Goal: Task Accomplishment & Management: Manage account settings

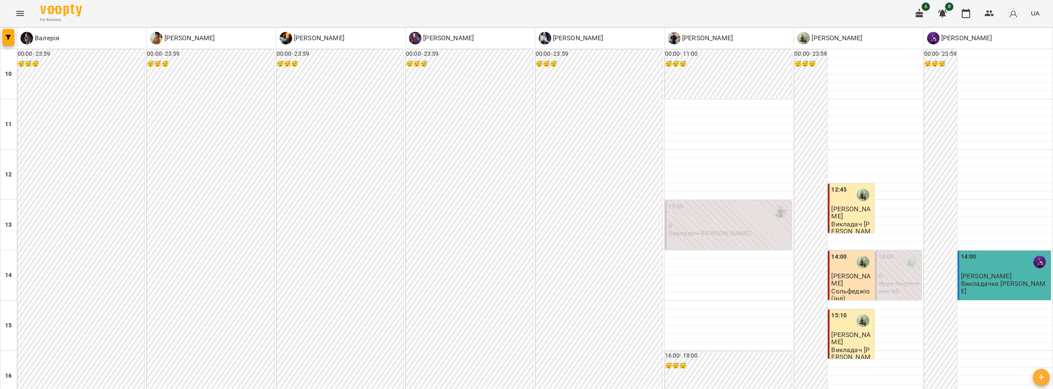
scroll to position [369, 0]
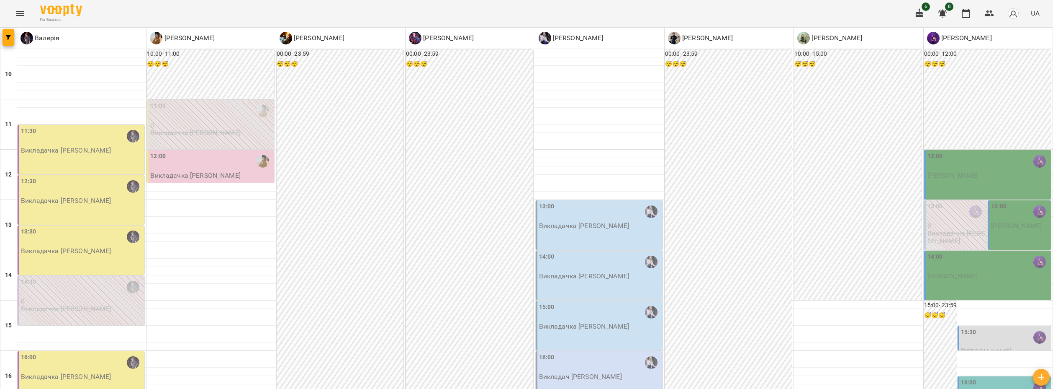
click at [85, 155] on div "11:30 Викладачка [PERSON_NAME]" at bounding box center [81, 149] width 127 height 49
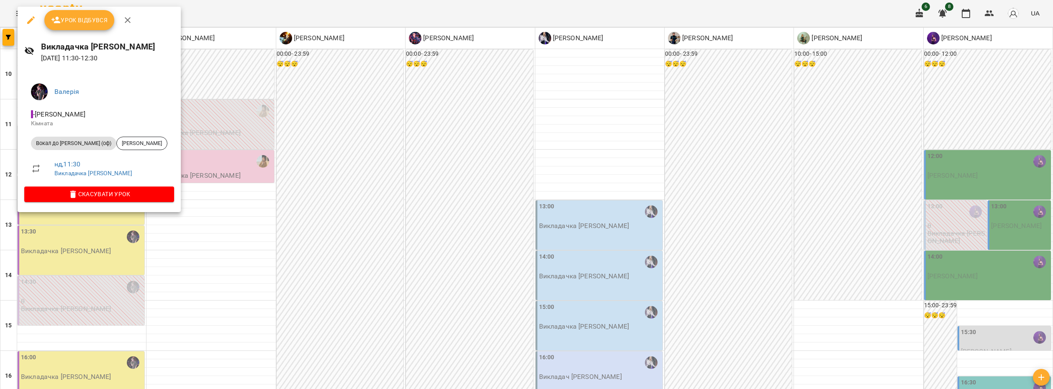
click at [208, 247] on div at bounding box center [526, 194] width 1053 height 389
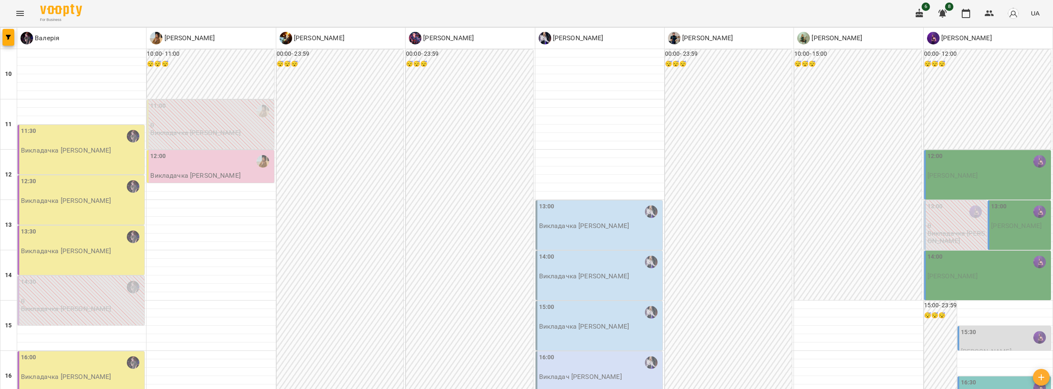
click at [117, 201] on div "12:30 Викладачка [PERSON_NAME]" at bounding box center [82, 191] width 122 height 28
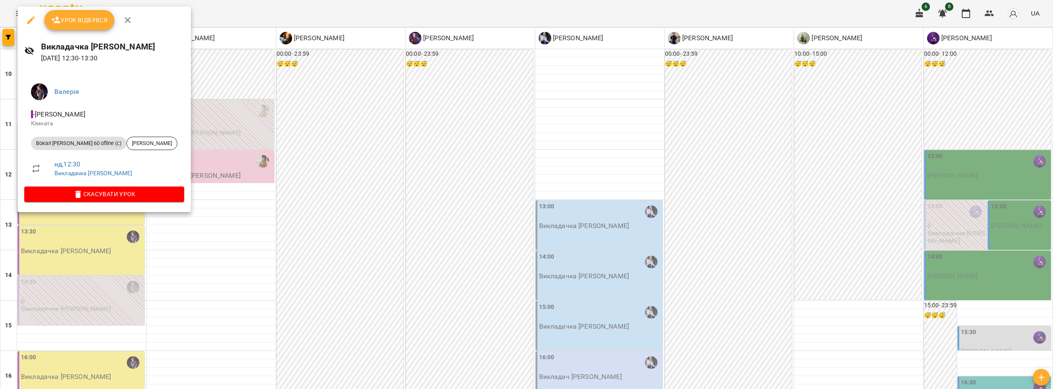
click at [203, 238] on div at bounding box center [526, 194] width 1053 height 389
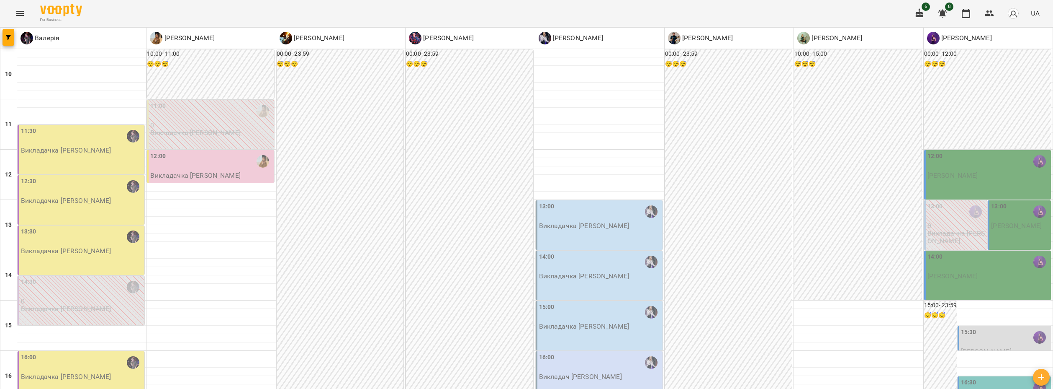
click at [66, 244] on div "13:30" at bounding box center [82, 236] width 122 height 19
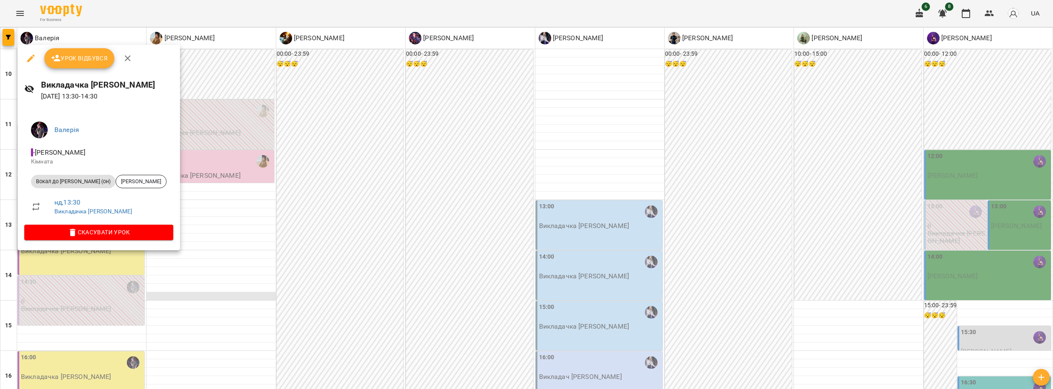
click at [153, 293] on div at bounding box center [526, 194] width 1053 height 389
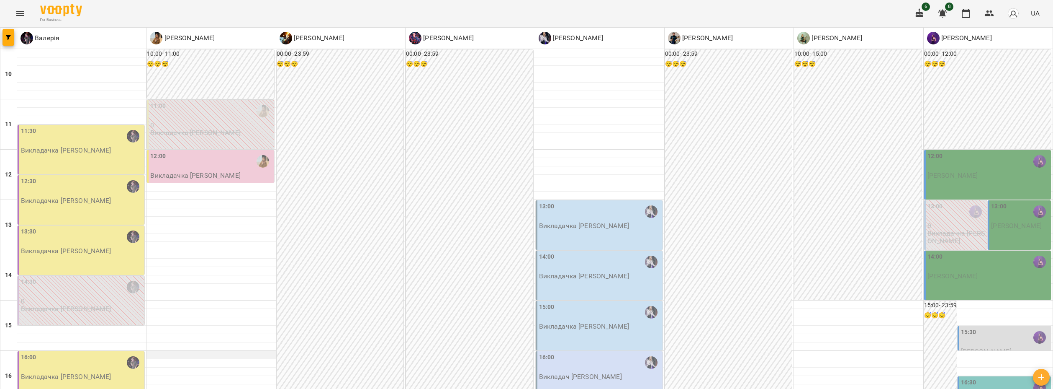
scroll to position [84, 0]
click at [112, 353] on div "16:00 Викладачка [PERSON_NAME]" at bounding box center [82, 367] width 122 height 28
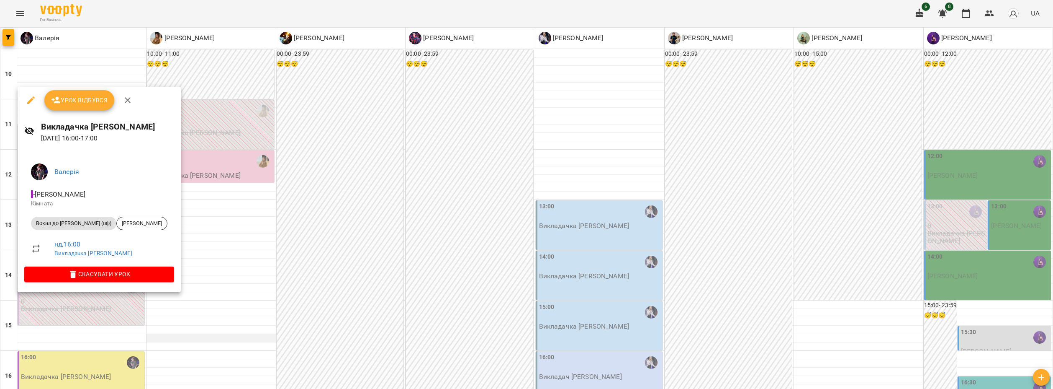
click at [266, 252] on div at bounding box center [526, 194] width 1053 height 389
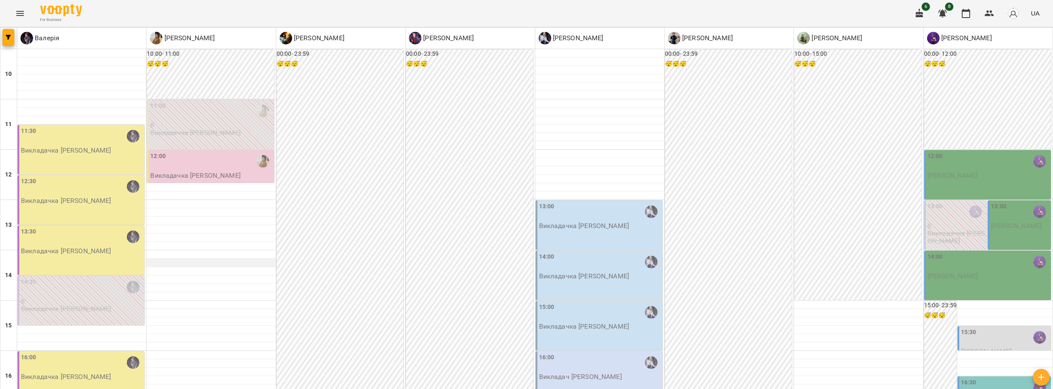
scroll to position [0, 0]
click at [250, 247] on div at bounding box center [211, 246] width 129 height 8
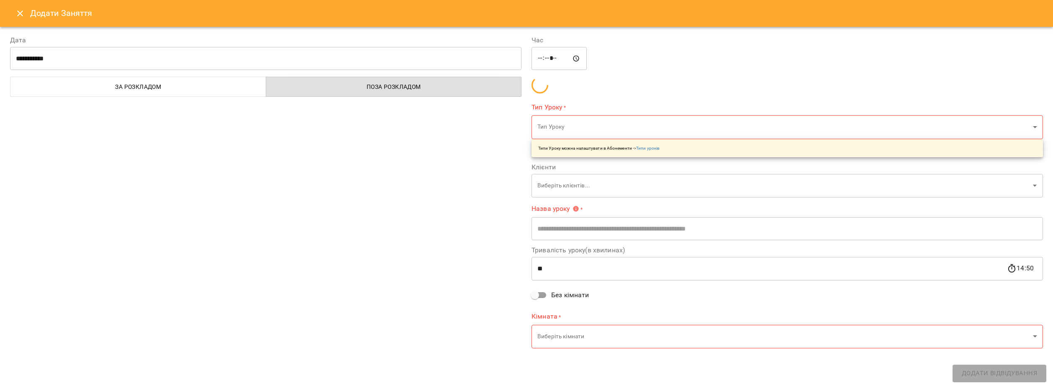
type input "**********"
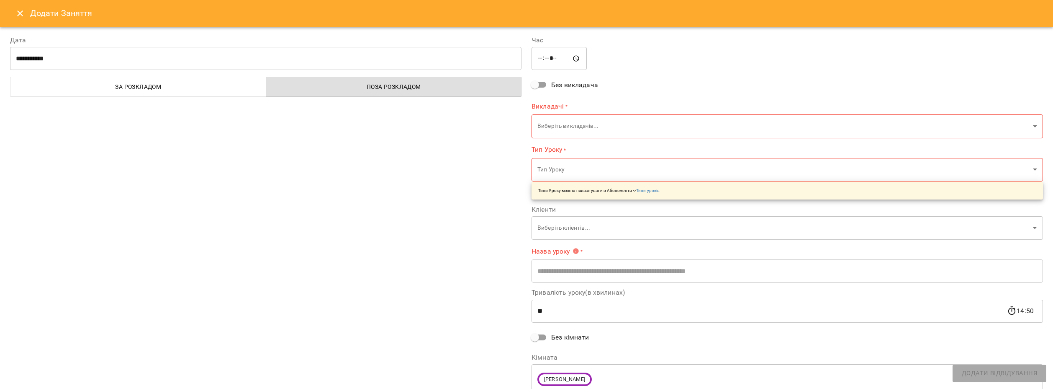
click at [18, 10] on icon "Close" at bounding box center [20, 13] width 10 height 10
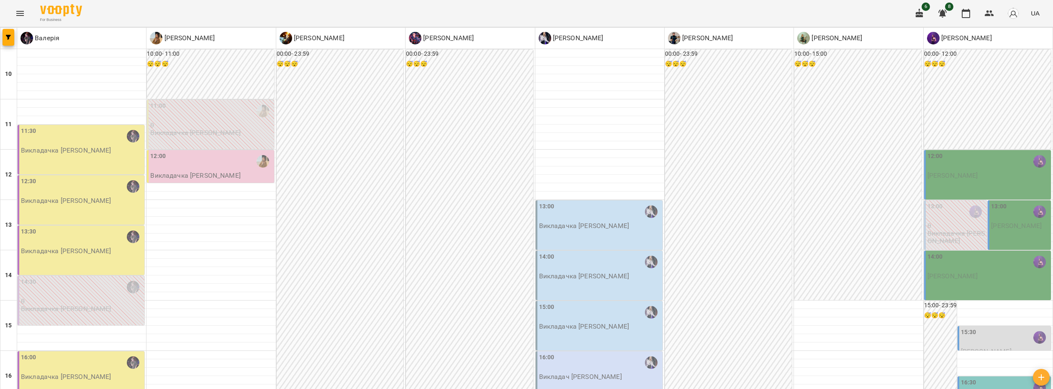
click at [191, 164] on div "12:00" at bounding box center [211, 161] width 122 height 19
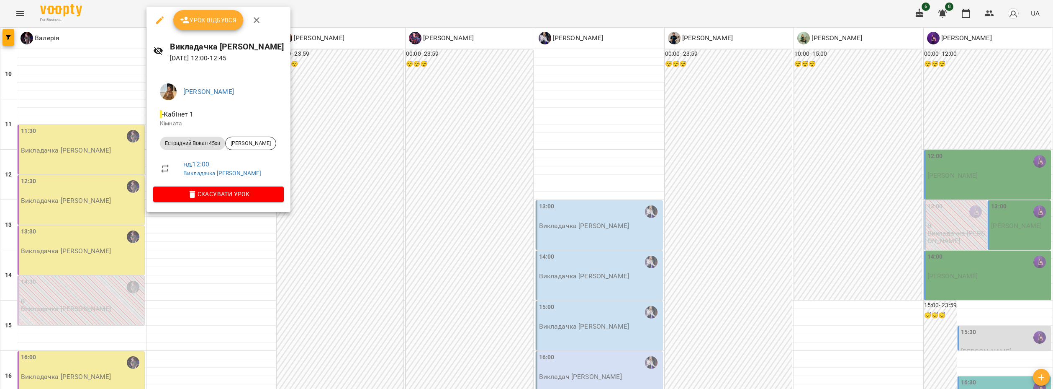
click at [600, 219] on div at bounding box center [526, 194] width 1053 height 389
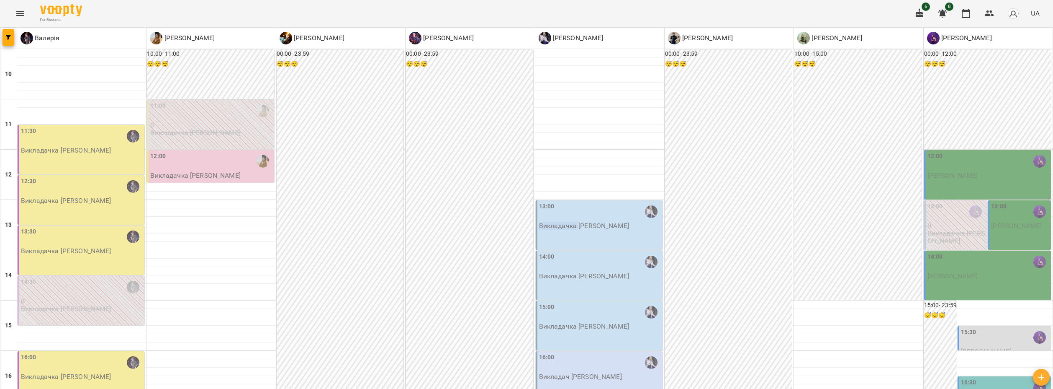
click at [600, 219] on div "13:00" at bounding box center [600, 211] width 122 height 19
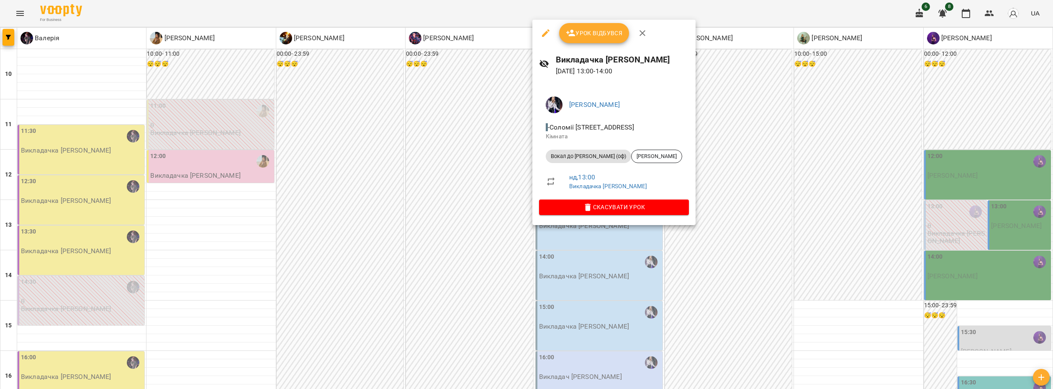
click at [511, 255] on div at bounding box center [526, 194] width 1053 height 389
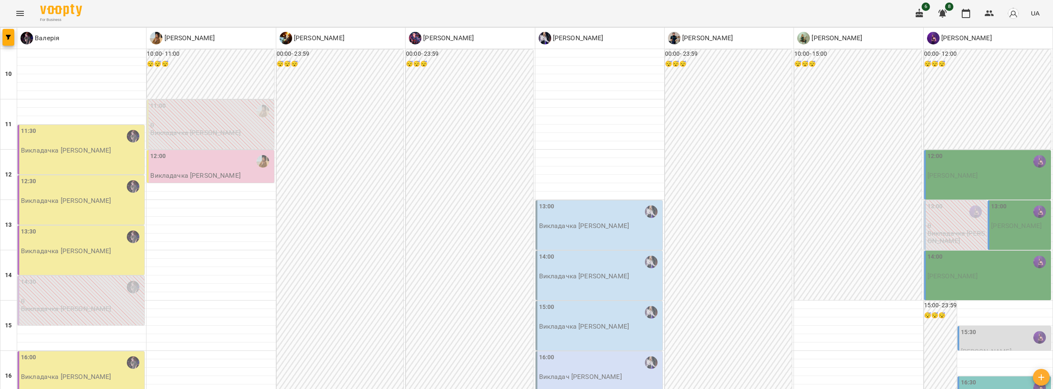
click at [615, 254] on div "14:00" at bounding box center [600, 261] width 122 height 19
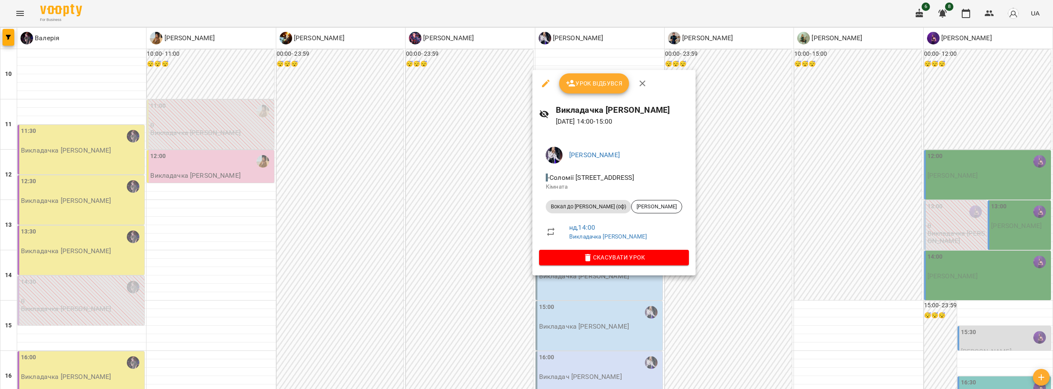
click at [584, 315] on div at bounding box center [526, 194] width 1053 height 389
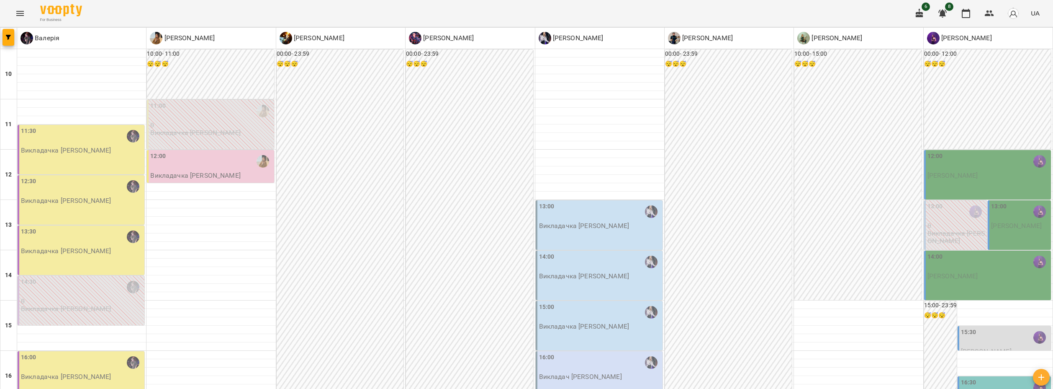
scroll to position [42, 0]
click at [594, 302] on div "15:00" at bounding box center [600, 311] width 122 height 19
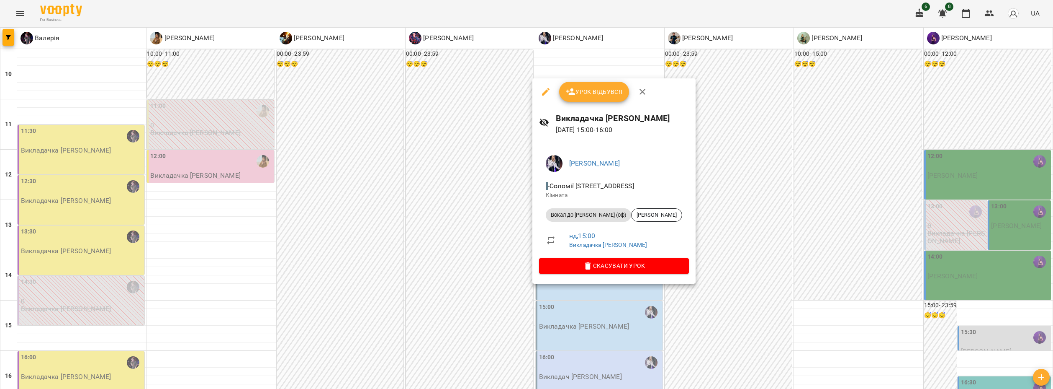
click at [773, 302] on div at bounding box center [526, 194] width 1053 height 389
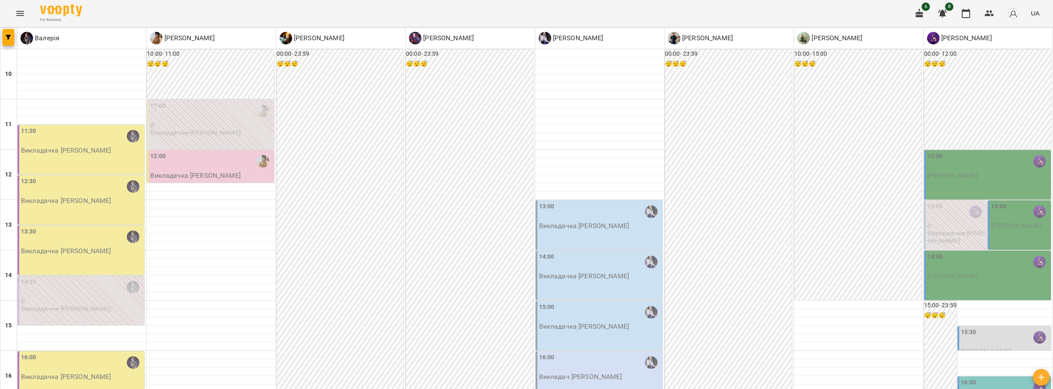
scroll to position [84, 0]
click at [582, 373] on p "Викладач [PERSON_NAME]" at bounding box center [580, 376] width 83 height 7
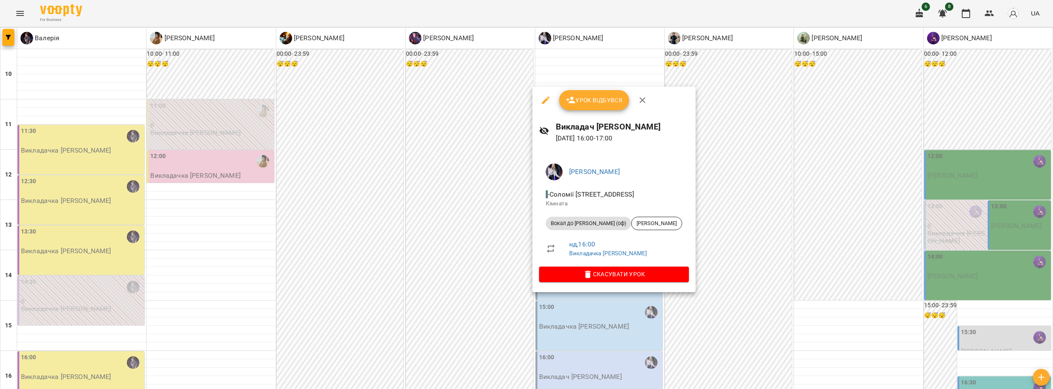
click at [690, 301] on div at bounding box center [526, 194] width 1053 height 389
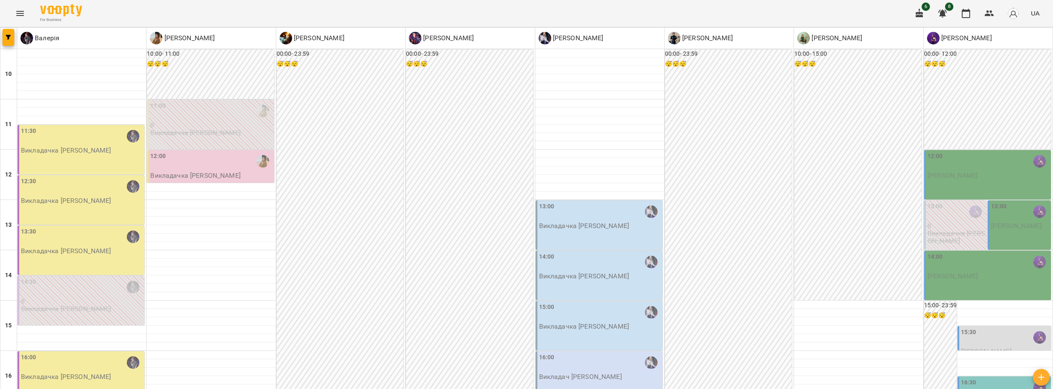
click at [530, 228] on div "00:00 - 23:59 😴😴😴" at bounding box center [469, 375] width 127 height 652
click at [701, 275] on div at bounding box center [526, 194] width 1053 height 389
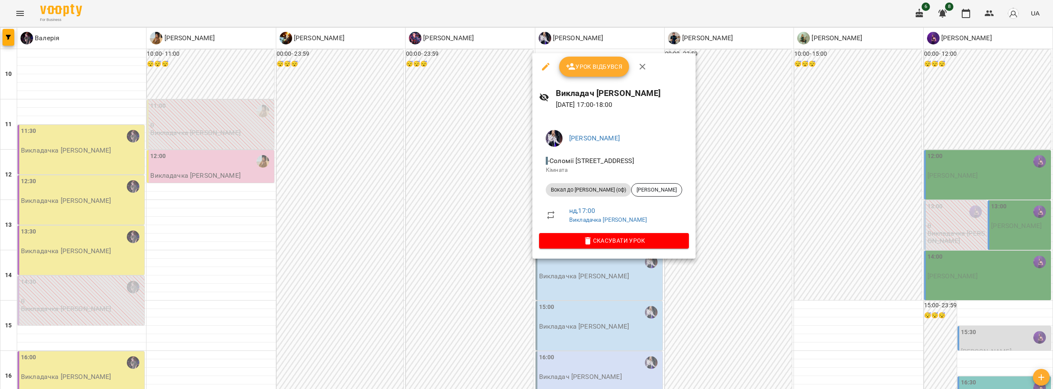
click at [791, 279] on div at bounding box center [526, 194] width 1053 height 389
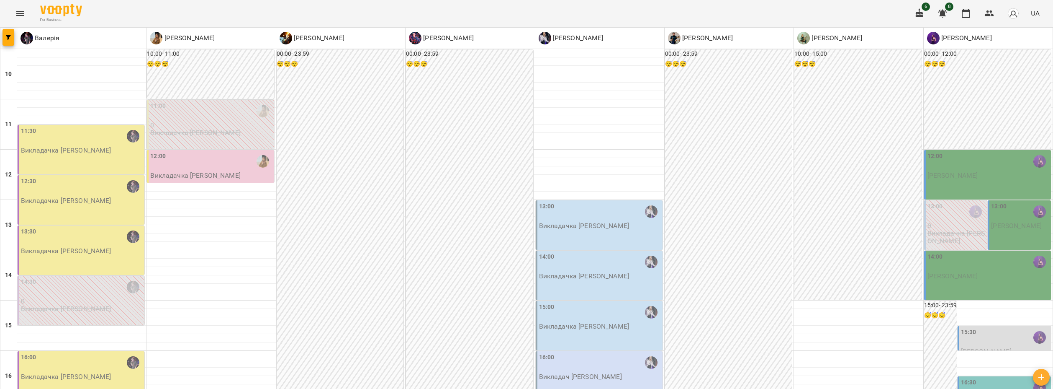
click at [601, 351] on div "16:00 Викладач [PERSON_NAME]" at bounding box center [599, 375] width 127 height 49
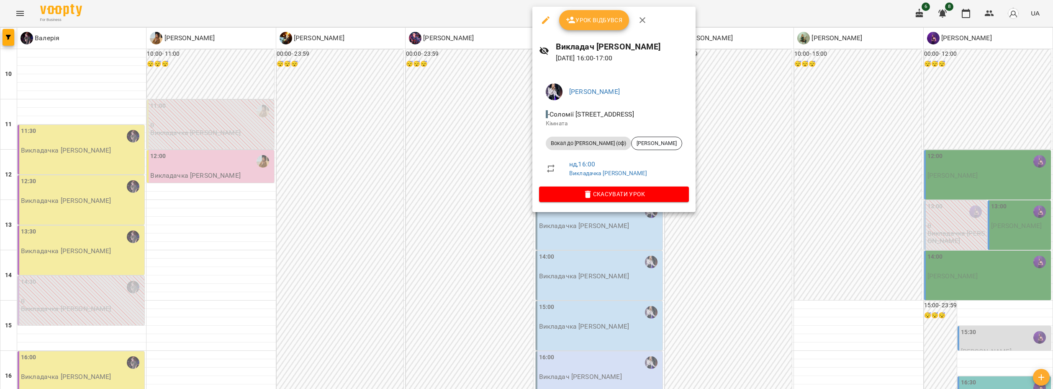
click at [754, 217] on div at bounding box center [526, 194] width 1053 height 389
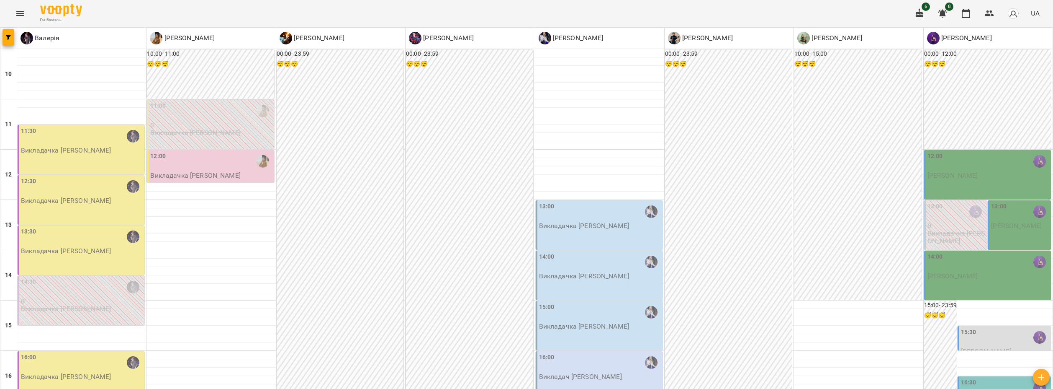
scroll to position [0, 0]
click at [980, 165] on div "12:00" at bounding box center [989, 161] width 122 height 19
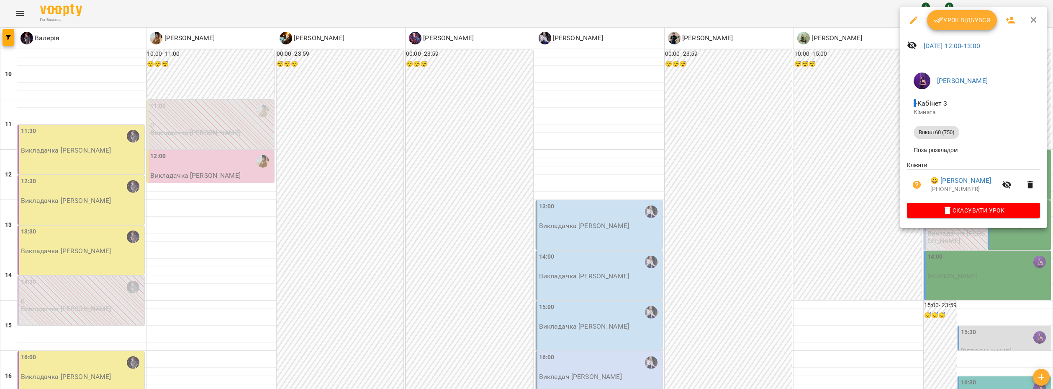
click at [407, 380] on div at bounding box center [526, 194] width 1053 height 389
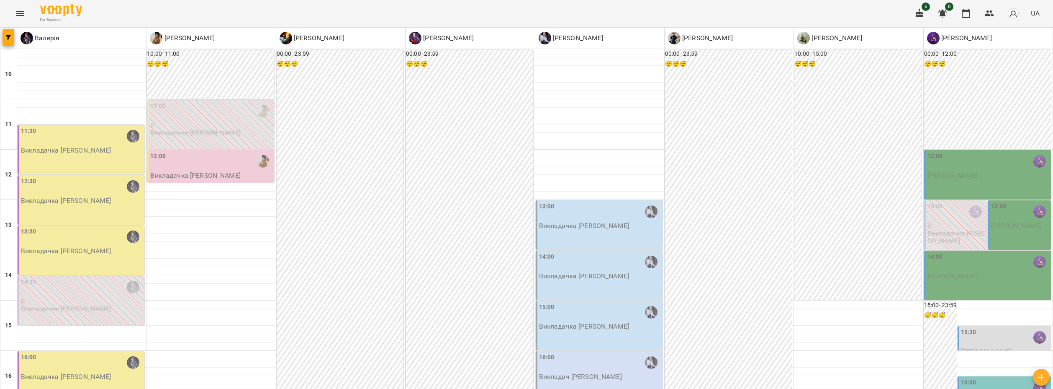
click at [1007, 235] on div "13:00 [PERSON_NAME]" at bounding box center [1019, 224] width 63 height 49
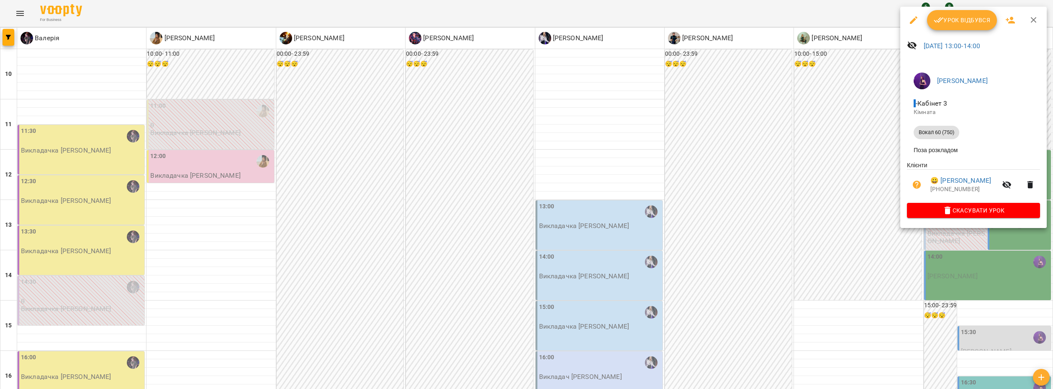
click at [1007, 235] on div at bounding box center [526, 194] width 1053 height 389
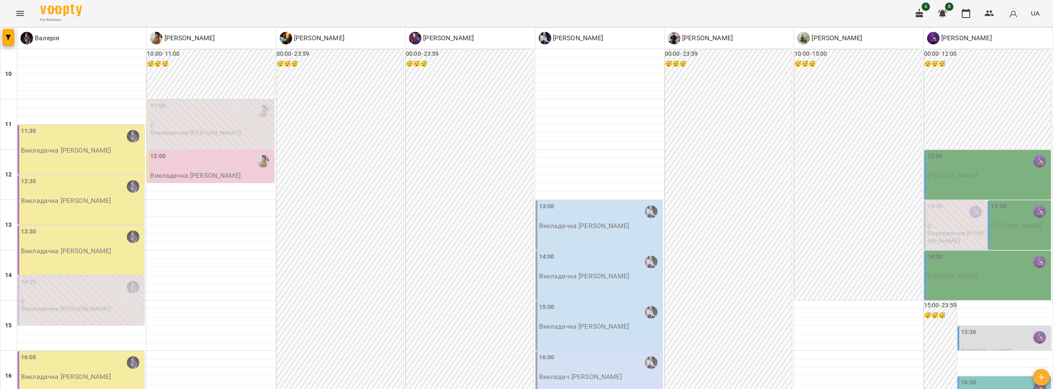
click at [1004, 232] on div "13:00 [PERSON_NAME]" at bounding box center [1019, 224] width 63 height 49
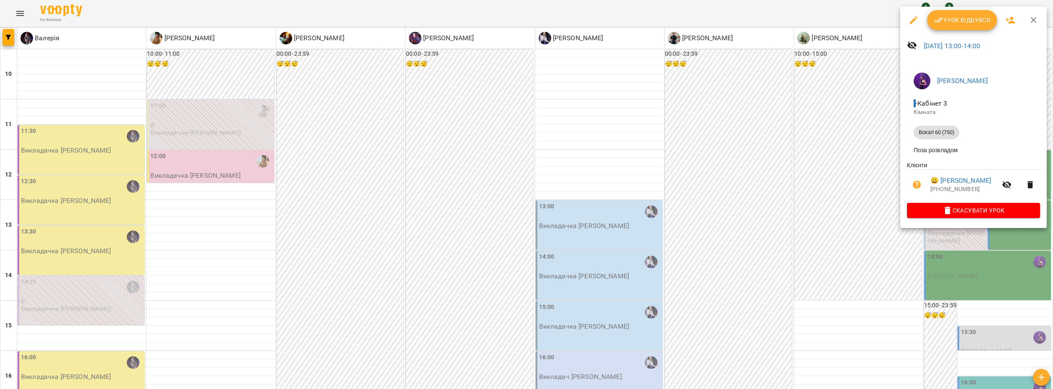
click at [1001, 283] on div at bounding box center [526, 194] width 1053 height 389
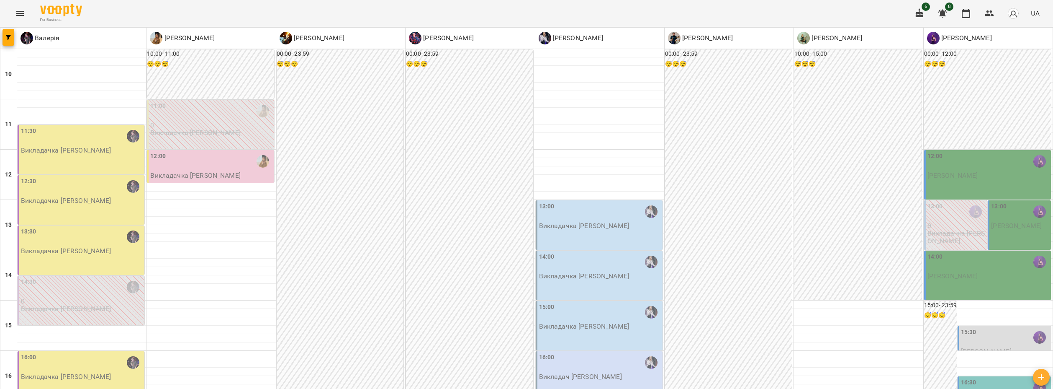
click at [1001, 283] on div "14:00 [PERSON_NAME]" at bounding box center [987, 274] width 127 height 49
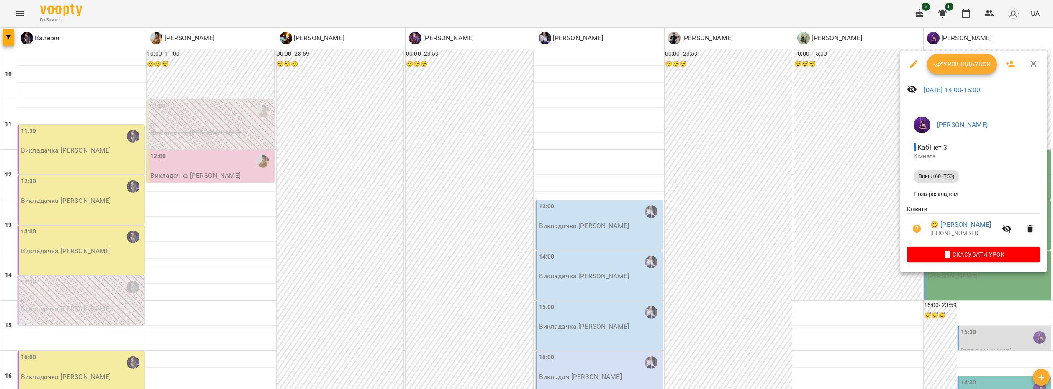
click at [1001, 283] on div at bounding box center [526, 194] width 1053 height 389
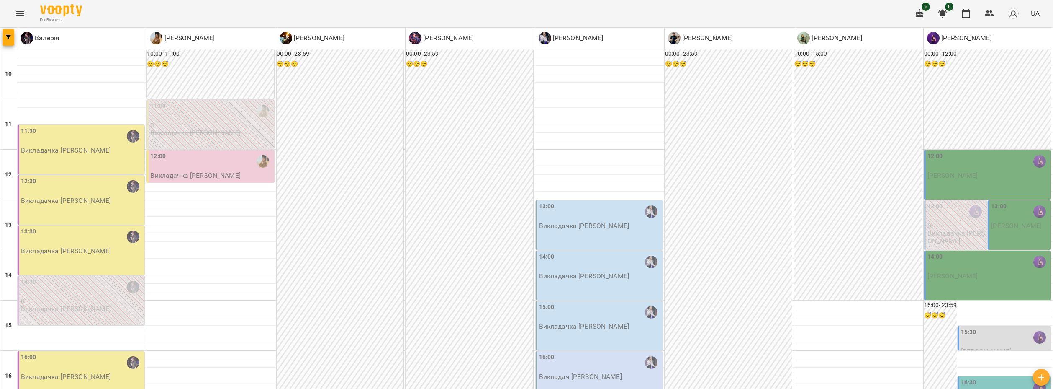
scroll to position [84, 0]
click at [992, 327] on div "15:30" at bounding box center [1005, 336] width 88 height 19
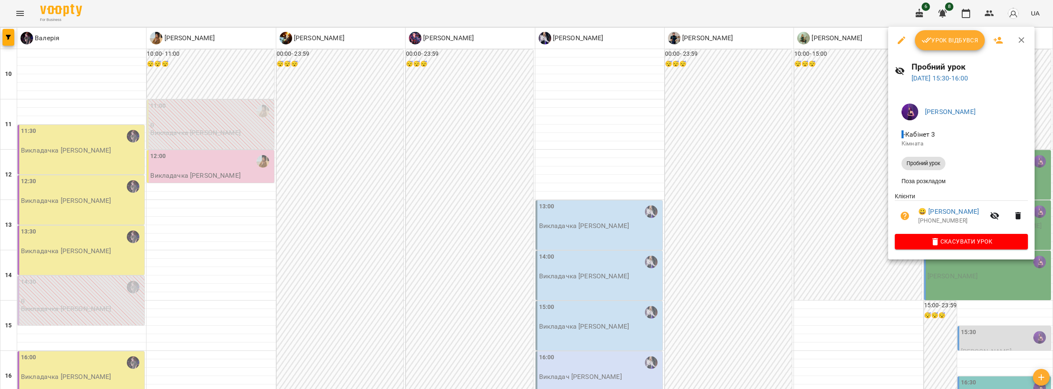
click at [968, 322] on div at bounding box center [526, 194] width 1053 height 389
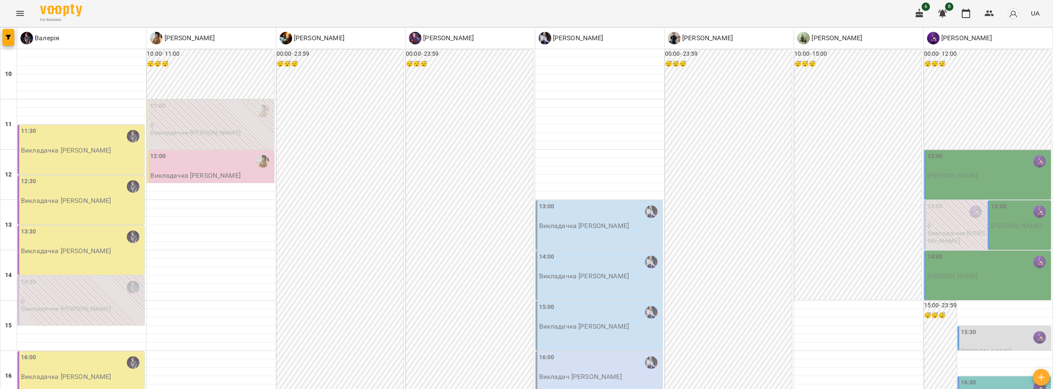
scroll to position [209, 0]
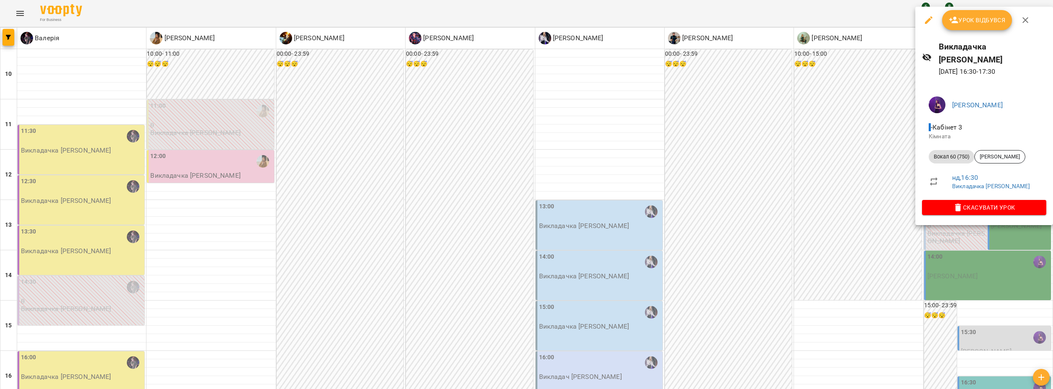
click at [268, 374] on div at bounding box center [526, 194] width 1053 height 389
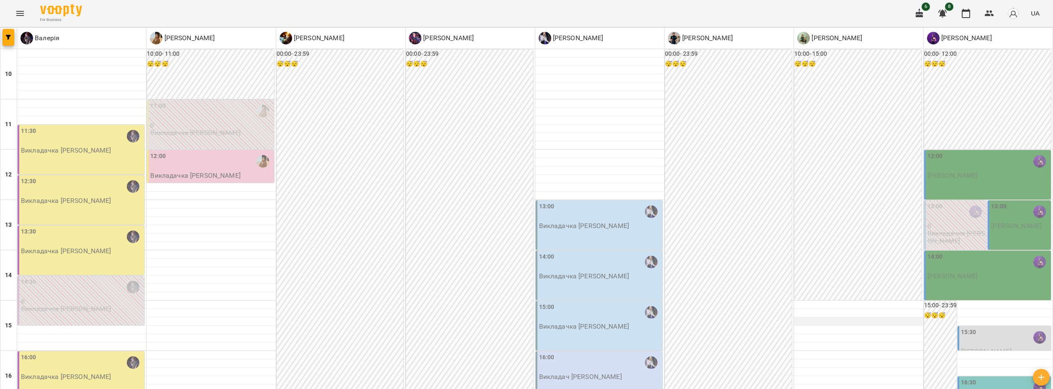
scroll to position [118, 0]
click at [614, 351] on div "16:00 Викладач [PERSON_NAME]" at bounding box center [599, 375] width 127 height 49
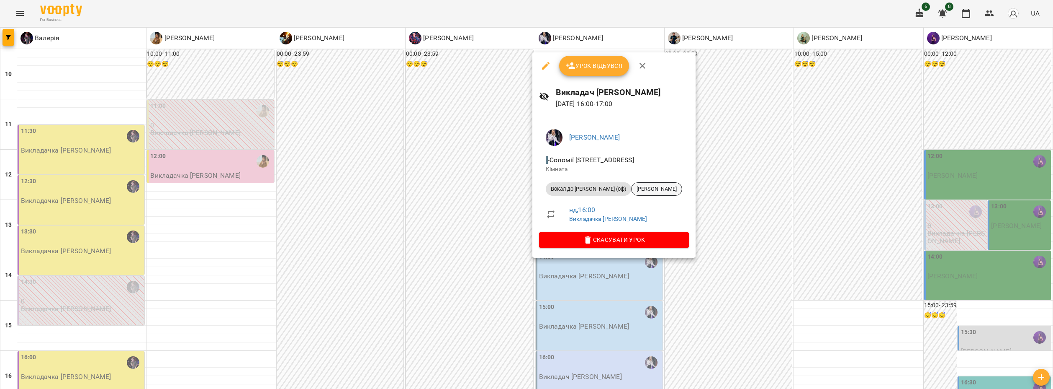
click at [647, 190] on span "[PERSON_NAME]" at bounding box center [657, 189] width 50 height 8
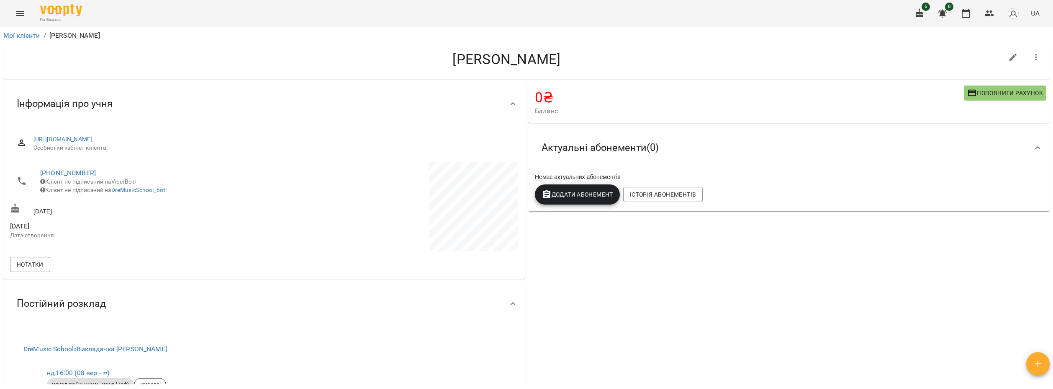
click at [974, 91] on span "Поповнити рахунок" at bounding box center [1006, 93] width 76 height 10
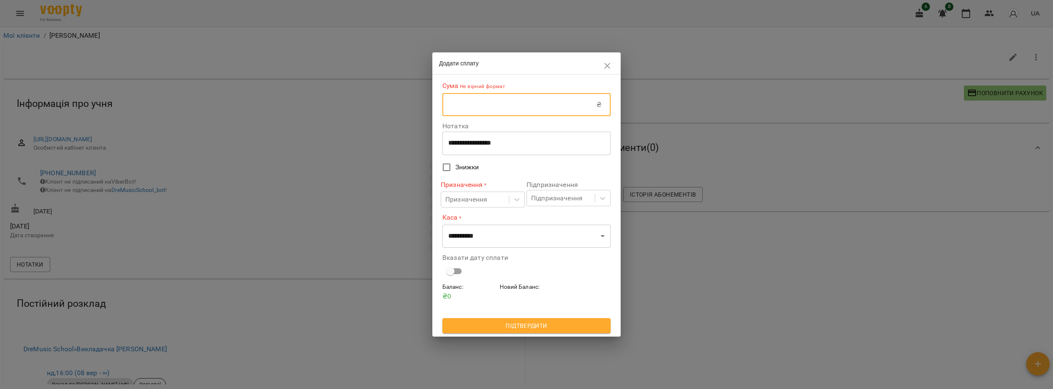
click at [485, 112] on input "text" at bounding box center [520, 104] width 154 height 23
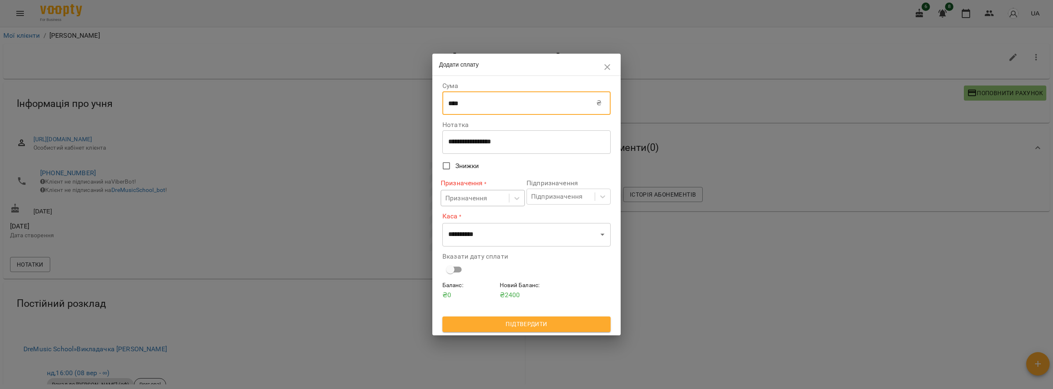
type input "****"
click at [486, 198] on div "Призначення" at bounding box center [466, 198] width 42 height 10
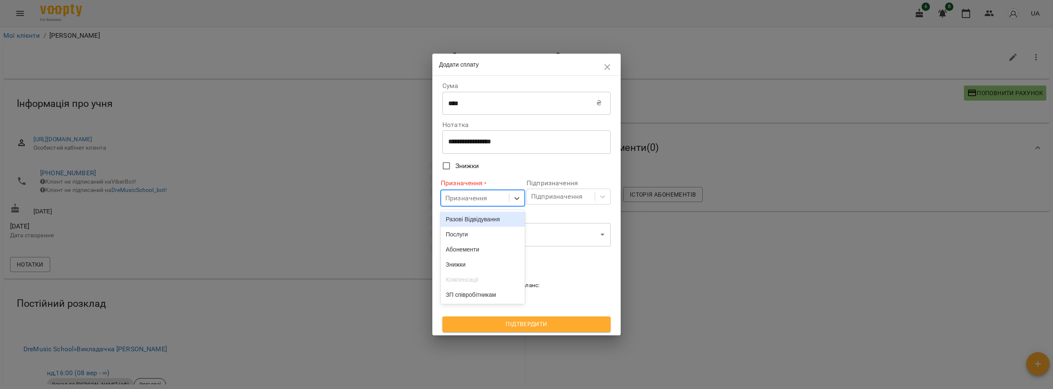
click at [488, 216] on div "Разові Відвідування" at bounding box center [483, 218] width 84 height 15
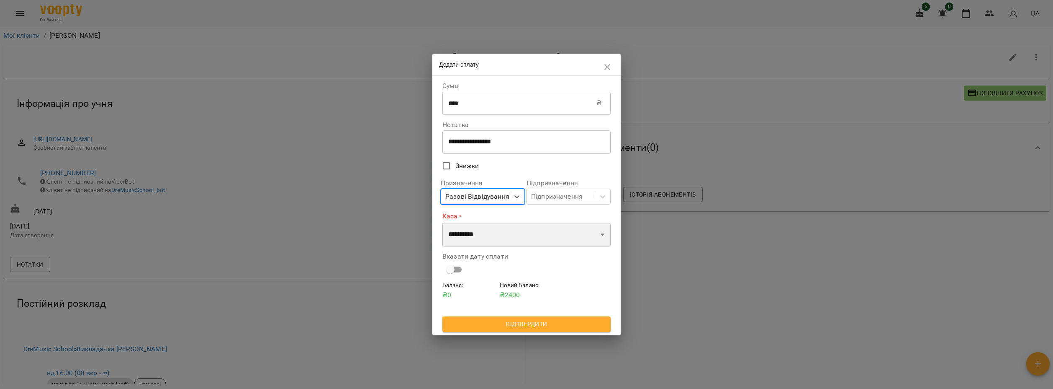
click at [489, 236] on select "**********" at bounding box center [527, 234] width 168 height 23
select select "****"
click at [443, 223] on select "**********" at bounding box center [527, 234] width 168 height 23
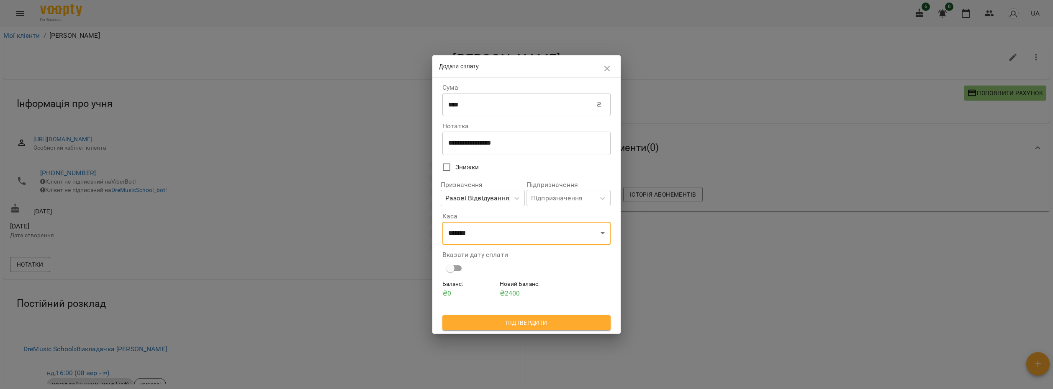
click at [517, 318] on span "Підтвердити" at bounding box center [526, 322] width 155 height 10
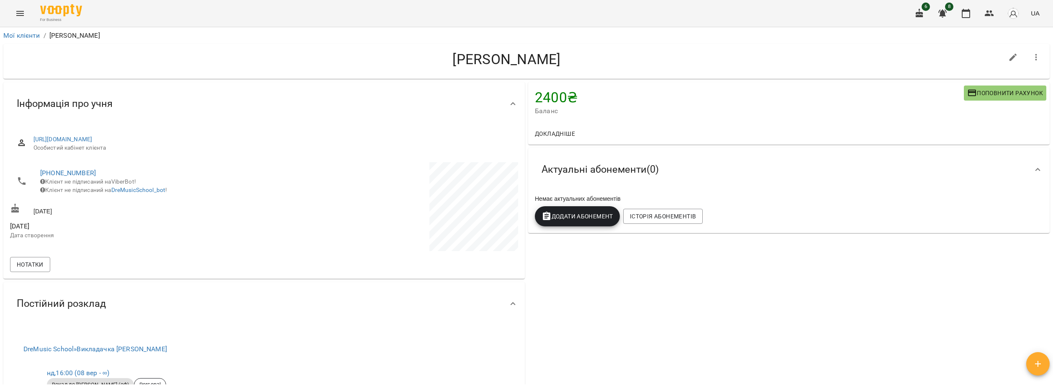
click at [19, 12] on icon "Menu" at bounding box center [20, 13] width 10 height 10
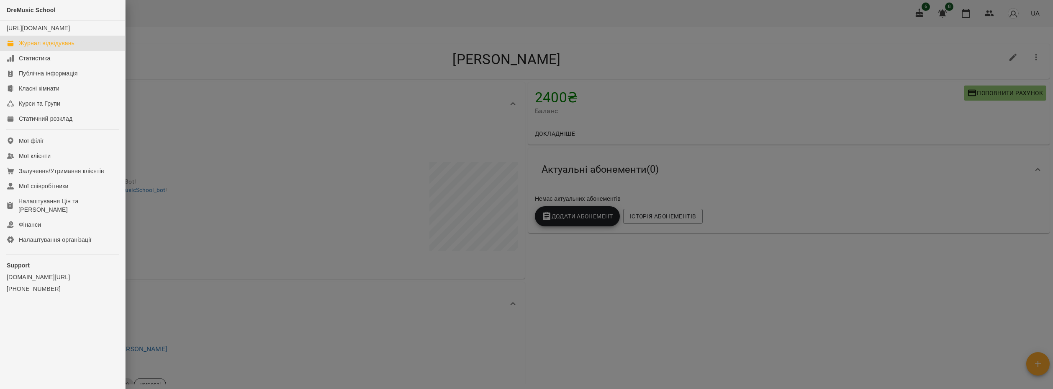
click at [26, 47] on div "Журнал відвідувань" at bounding box center [47, 43] width 56 height 8
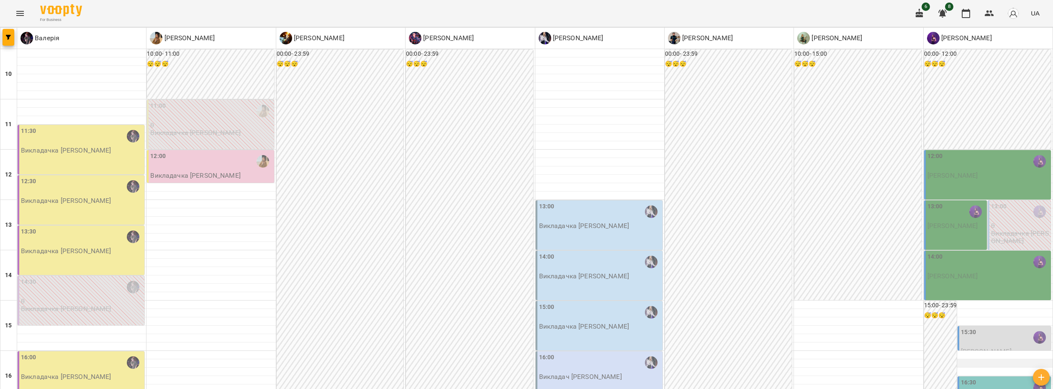
scroll to position [167, 0]
click at [993, 327] on div "15:30" at bounding box center [1005, 336] width 88 height 19
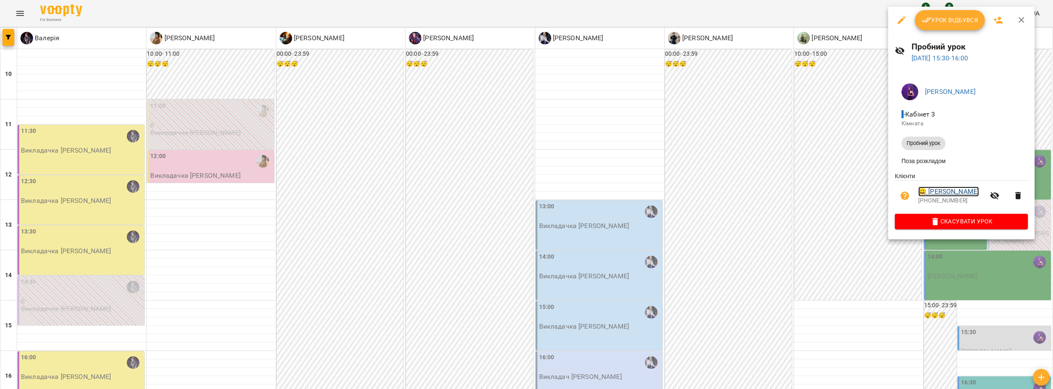
click at [979, 193] on link "😀 [PERSON_NAME]" at bounding box center [949, 191] width 61 height 10
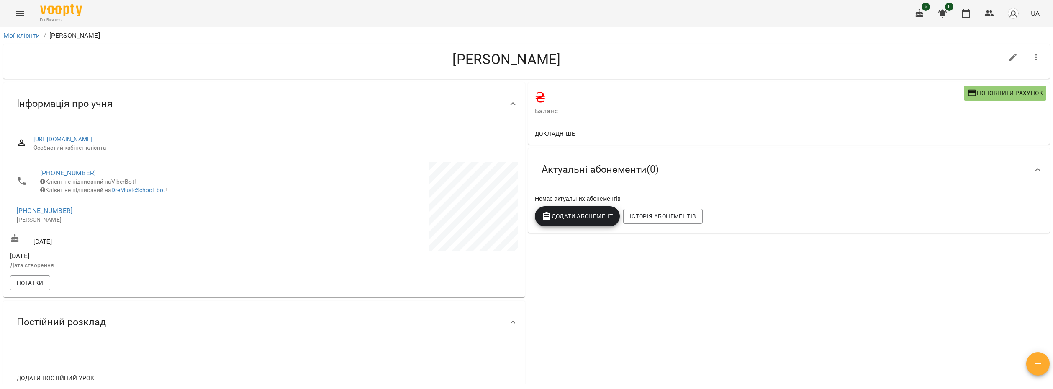
click at [978, 95] on span "Поповнити рахунок" at bounding box center [1006, 93] width 76 height 10
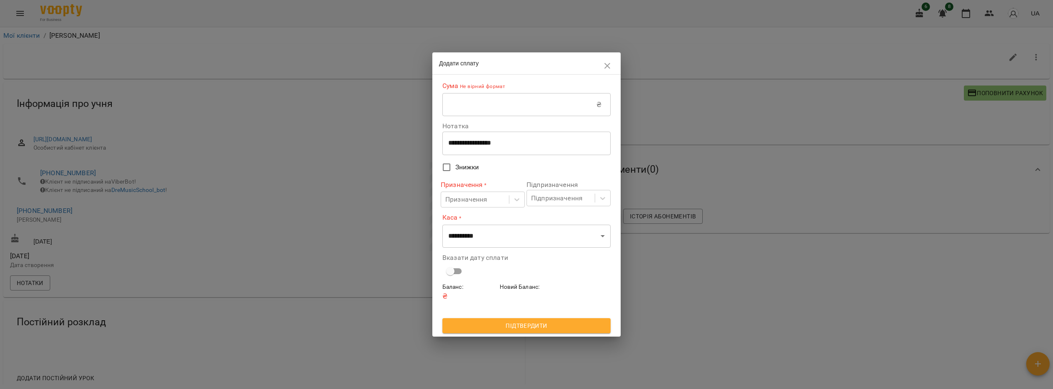
click at [516, 114] on input "text" at bounding box center [520, 104] width 154 height 23
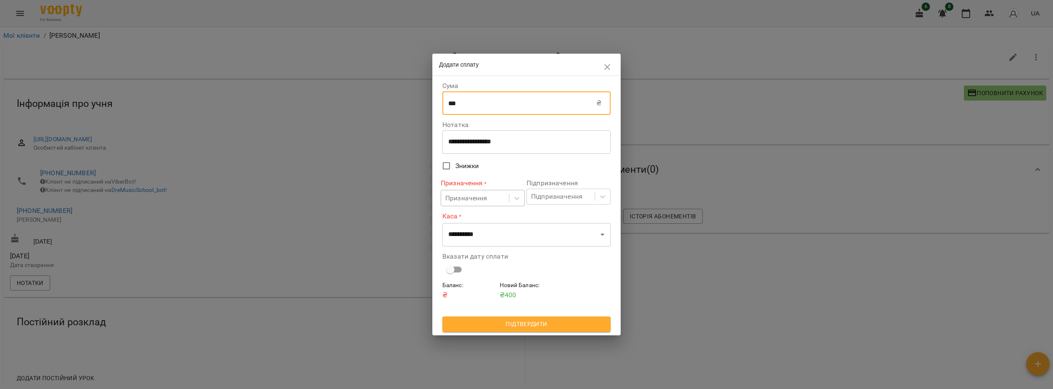
type input "***"
click at [497, 200] on div "Призначення" at bounding box center [475, 197] width 68 height 15
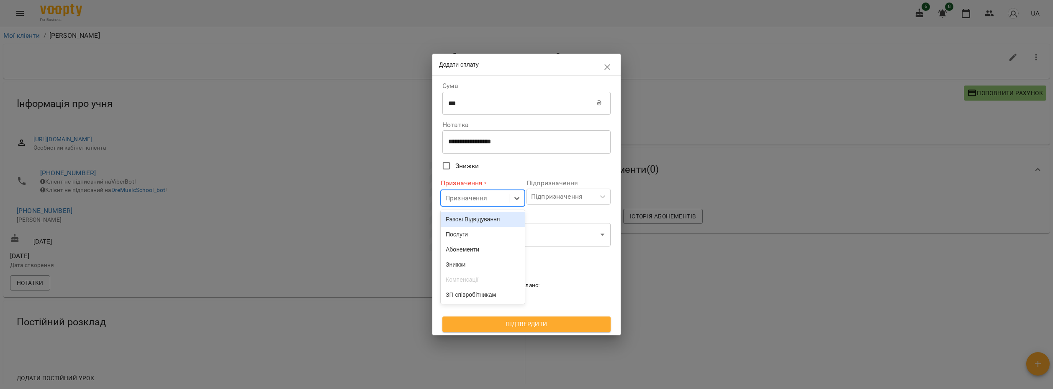
click at [493, 221] on div "Разові Відвідування" at bounding box center [483, 218] width 84 height 15
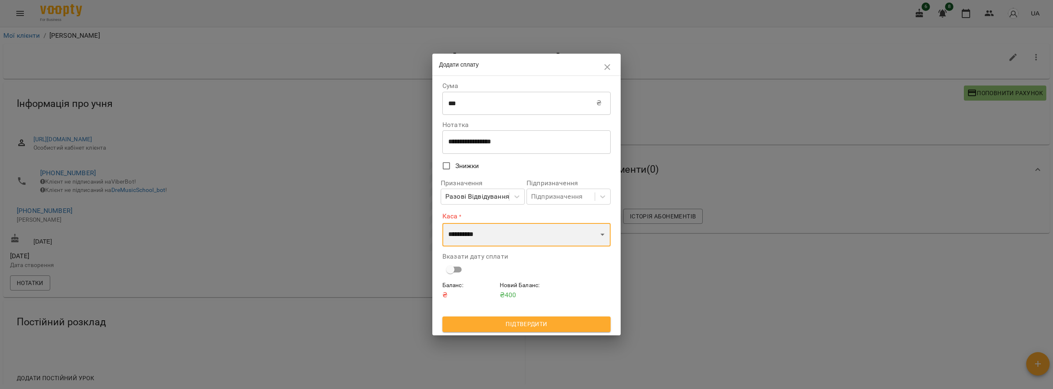
drag, startPoint x: 495, startPoint y: 227, endPoint x: 505, endPoint y: 245, distance: 20.0
click at [495, 227] on select "**********" at bounding box center [527, 234] width 168 height 23
select select "****"
click at [443, 223] on select "**********" at bounding box center [527, 234] width 168 height 23
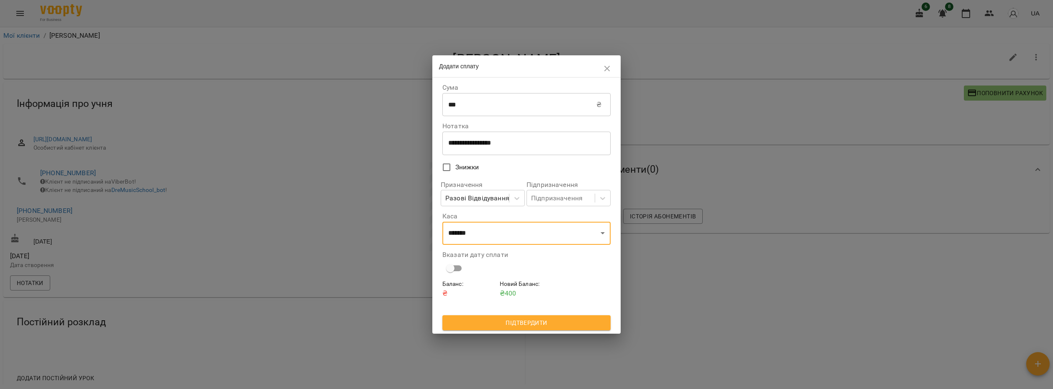
click at [514, 322] on span "Підтвердити" at bounding box center [526, 322] width 155 height 10
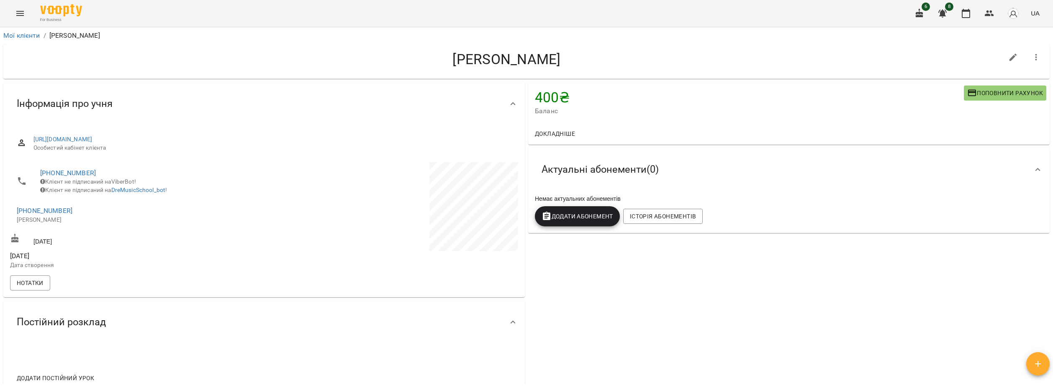
click at [15, 12] on icon "Menu" at bounding box center [20, 13] width 10 height 10
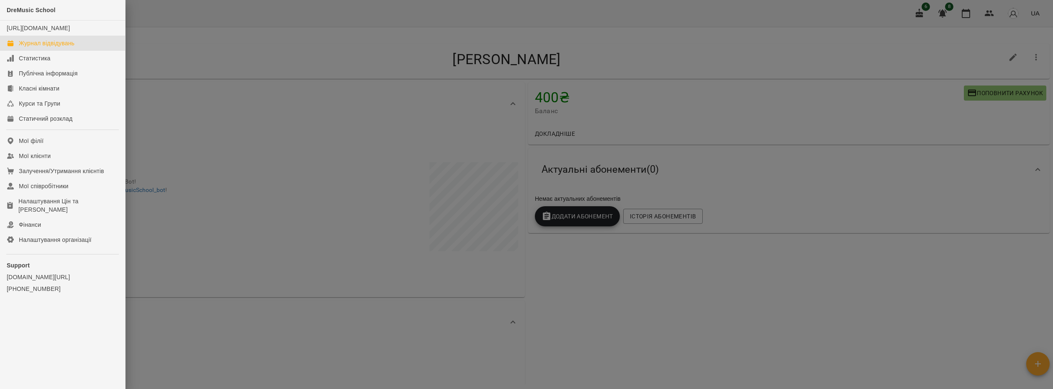
click at [33, 47] on div "Журнал відвідувань" at bounding box center [47, 43] width 56 height 8
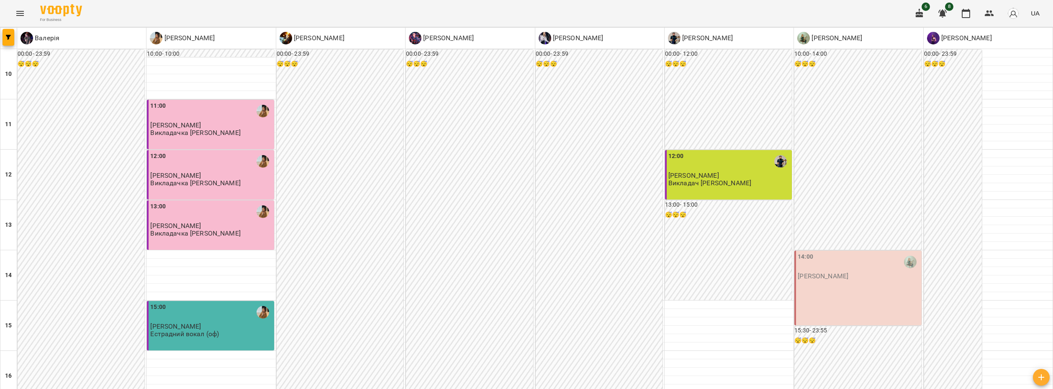
click at [828, 303] on div "14:00 [PERSON_NAME]" at bounding box center [858, 287] width 127 height 75
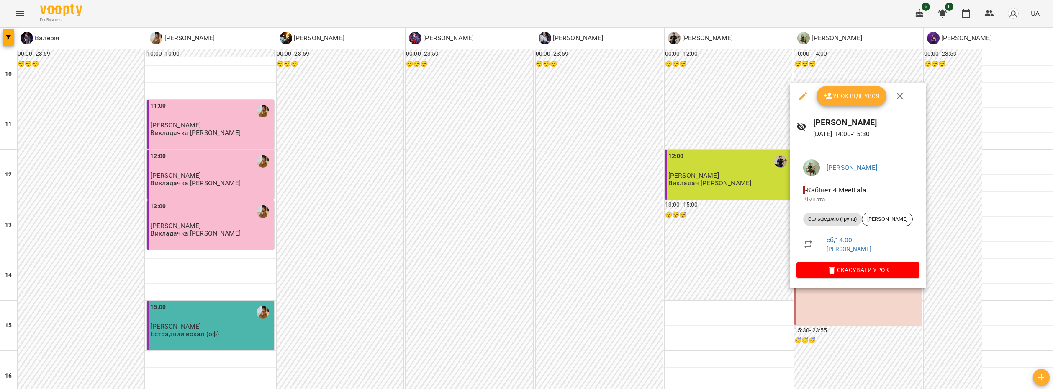
click at [833, 97] on span "Урок відбувся" at bounding box center [852, 96] width 57 height 10
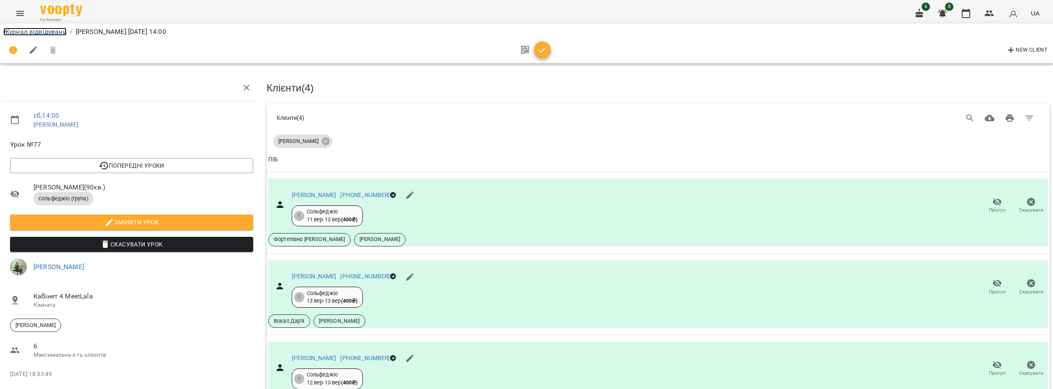
click at [59, 28] on link "Журнал відвідувань" at bounding box center [34, 32] width 63 height 8
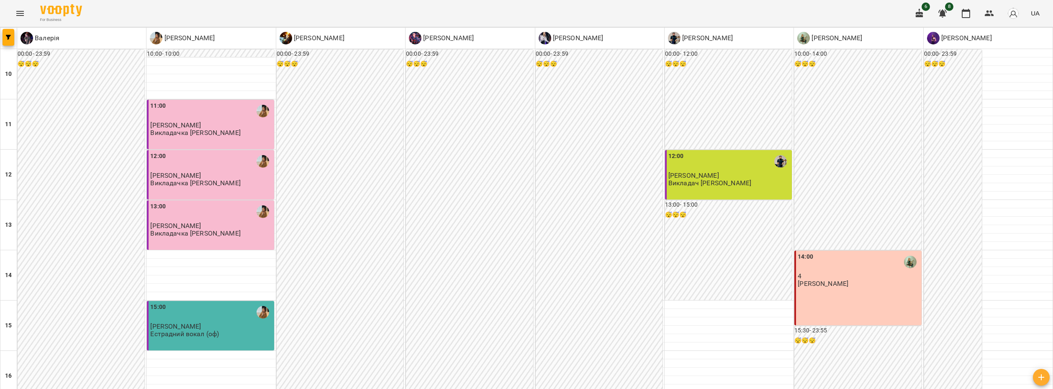
scroll to position [369, 0]
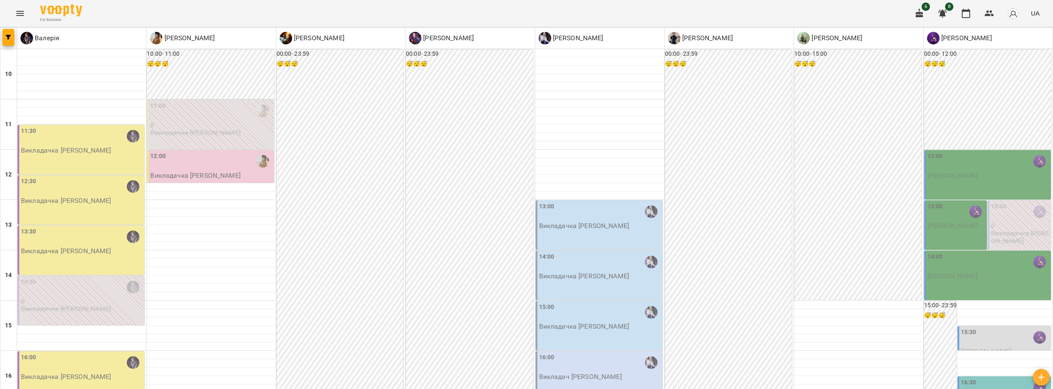
scroll to position [167, 0]
click at [81, 373] on p "Викладачка [PERSON_NAME]" at bounding box center [66, 376] width 90 height 7
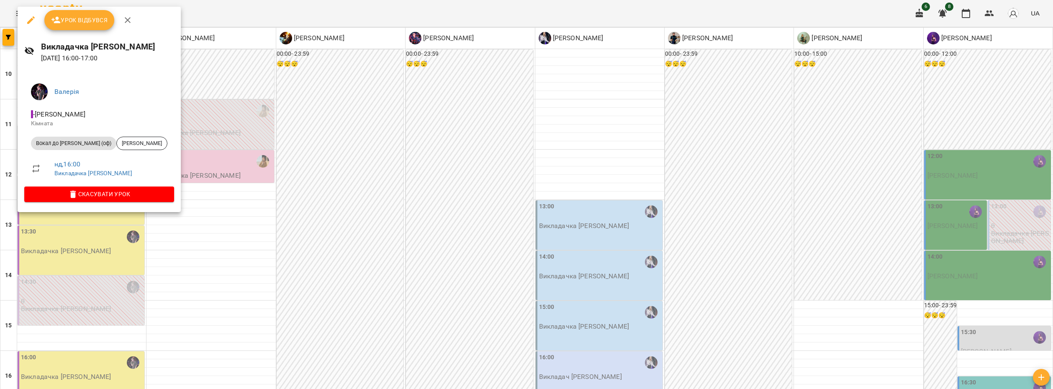
click at [28, 20] on icon "button" at bounding box center [31, 20] width 10 height 10
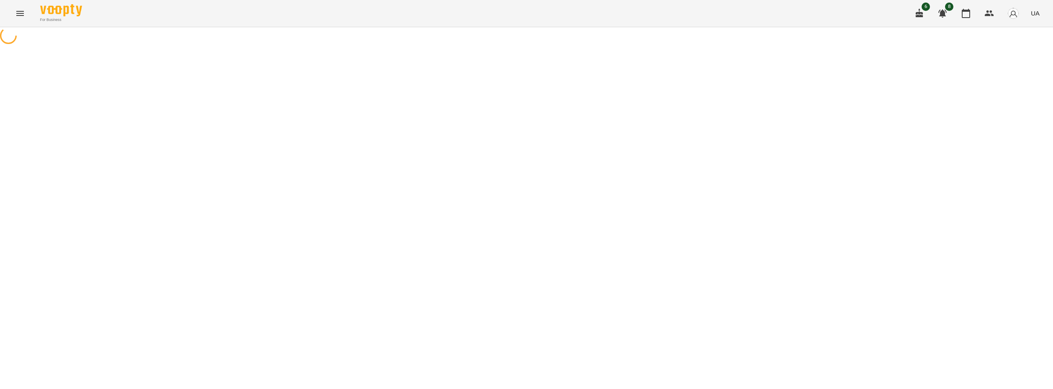
select select "**********"
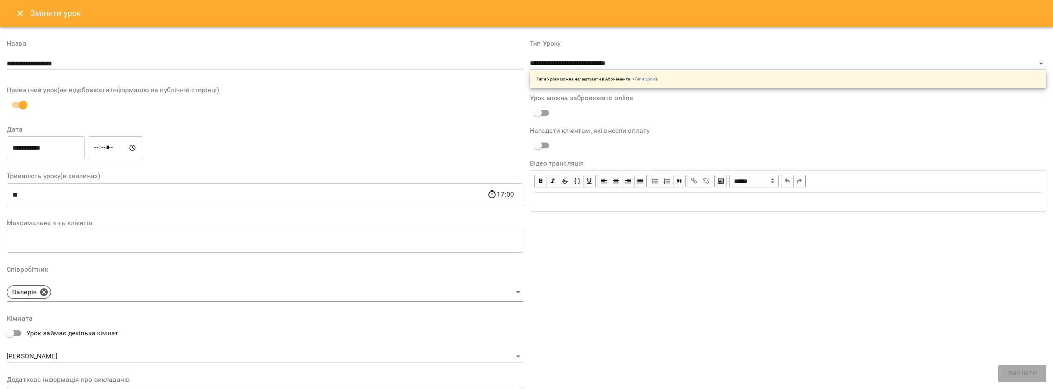
click at [105, 148] on input "*****" at bounding box center [115, 147] width 55 height 23
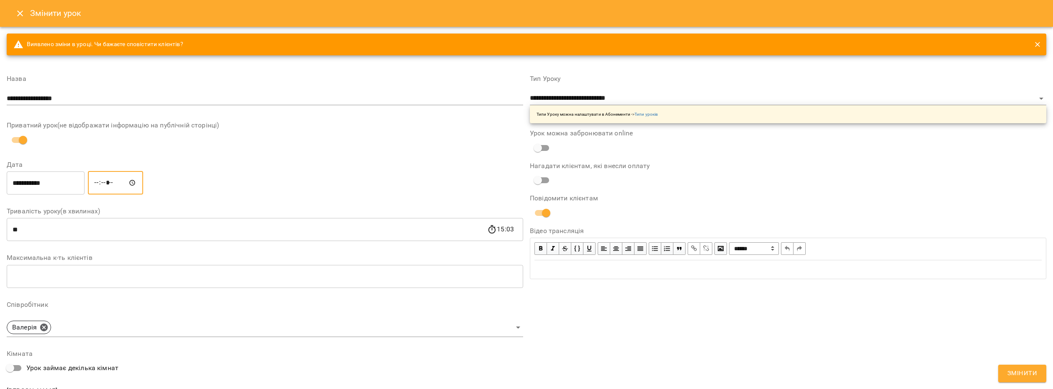
type input "*****"
click at [1011, 373] on span "Змінити" at bounding box center [1023, 373] width 30 height 11
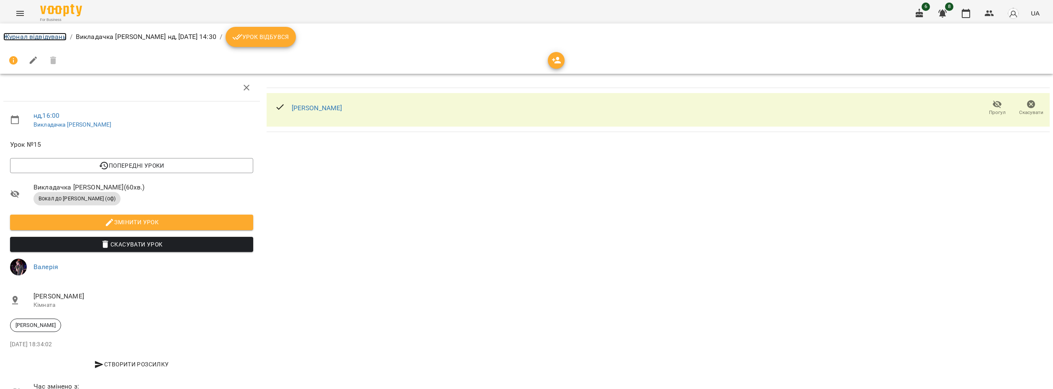
click at [54, 36] on link "Журнал відвідувань" at bounding box center [34, 37] width 63 height 8
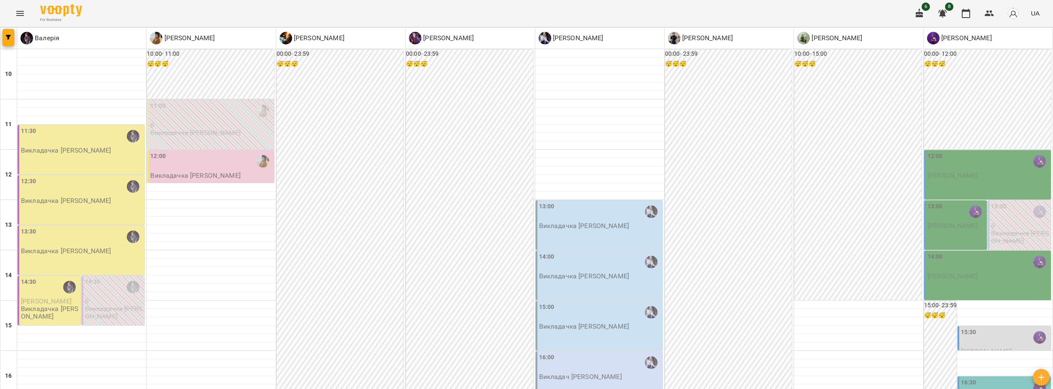
click at [100, 244] on div "13:30" at bounding box center [82, 236] width 122 height 19
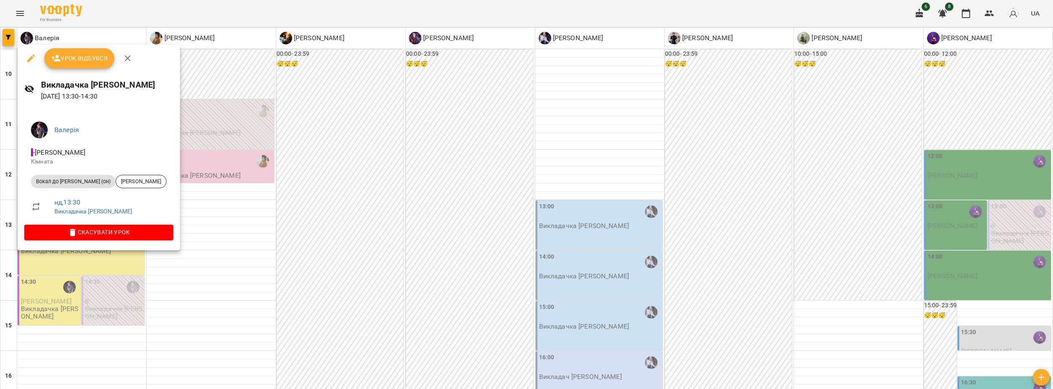
click at [187, 291] on div at bounding box center [526, 194] width 1053 height 389
